Goal: Find contact information

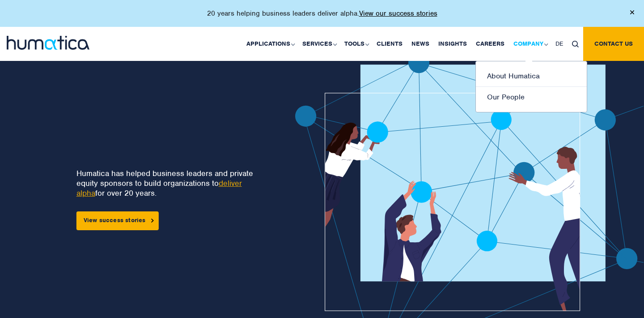
scroll to position [7, 0]
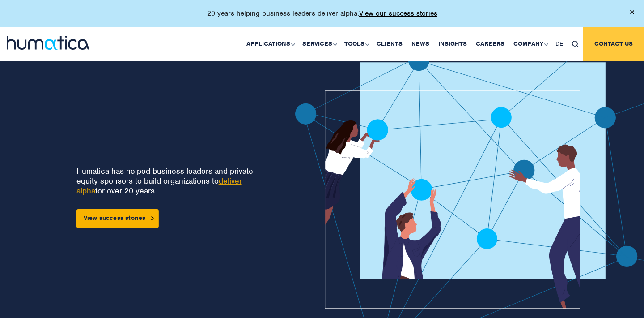
click at [610, 50] on link "Contact us" at bounding box center [614, 44] width 61 height 34
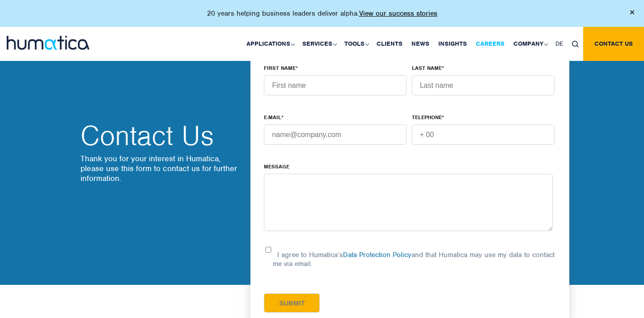
click at [499, 47] on link "Careers" at bounding box center [491, 44] width 38 height 34
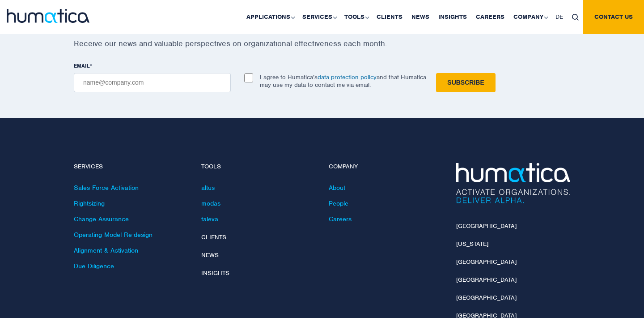
scroll to position [3182, 0]
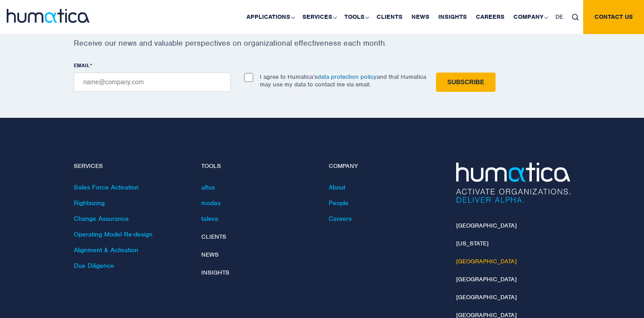
click at [475, 257] on link "[GEOGRAPHIC_DATA]" at bounding box center [486, 261] width 60 height 8
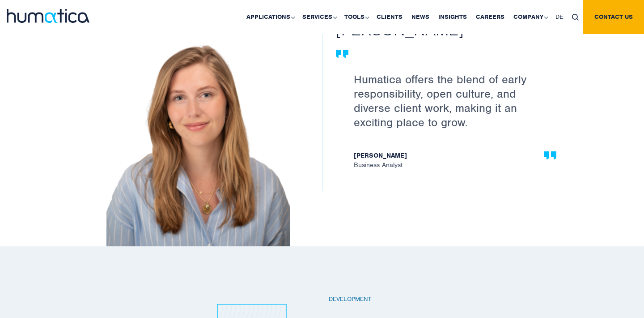
scroll to position [1246, 0]
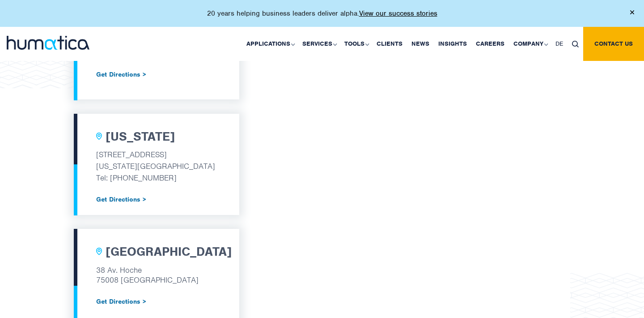
scroll to position [519, 0]
